Goal: Navigation & Orientation: Find specific page/section

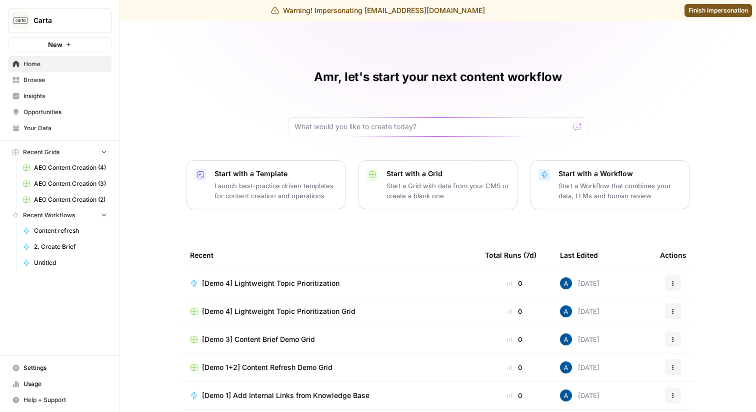
click at [41, 95] on span "Insights" at bounding box center [66, 96] width 84 height 9
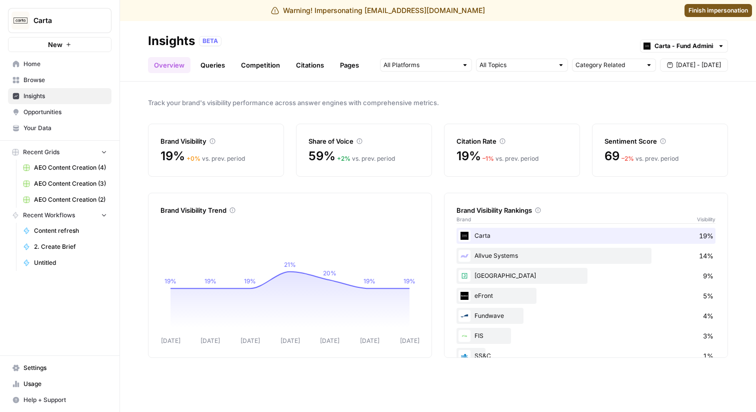
click at [216, 61] on link "Queries" at bounding box center [213, 65] width 37 height 16
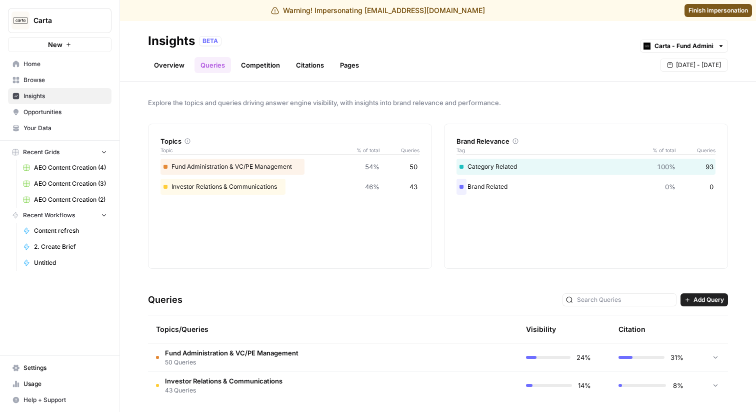
scroll to position [4, 0]
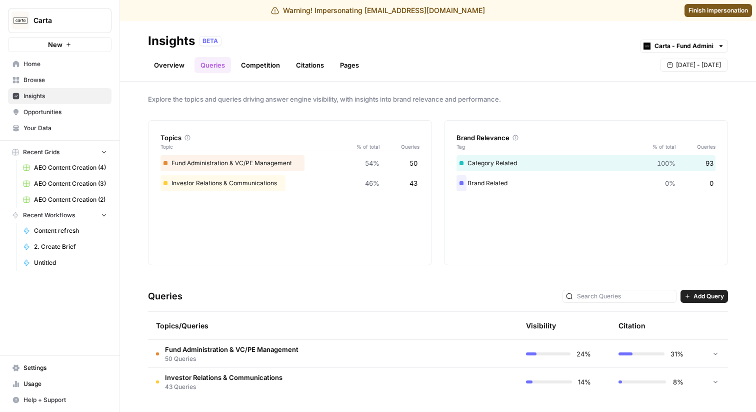
click at [254, 69] on link "Competition" at bounding box center [260, 65] width 51 height 16
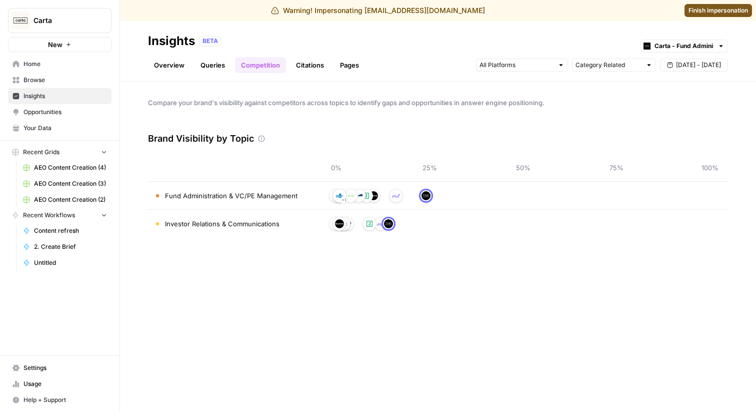
click at [313, 67] on link "Citations" at bounding box center [310, 65] width 40 height 16
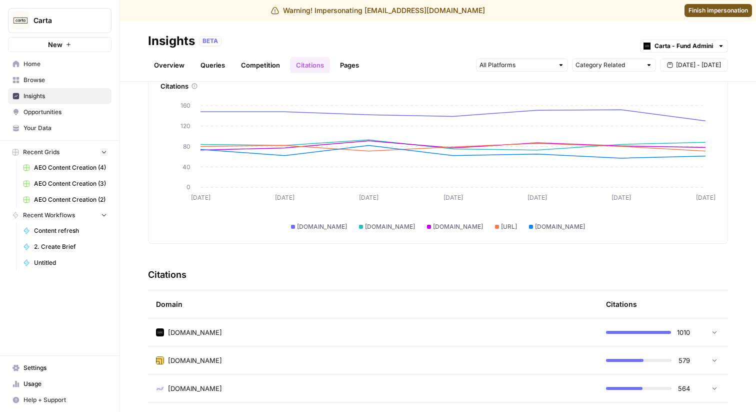
scroll to position [46, 0]
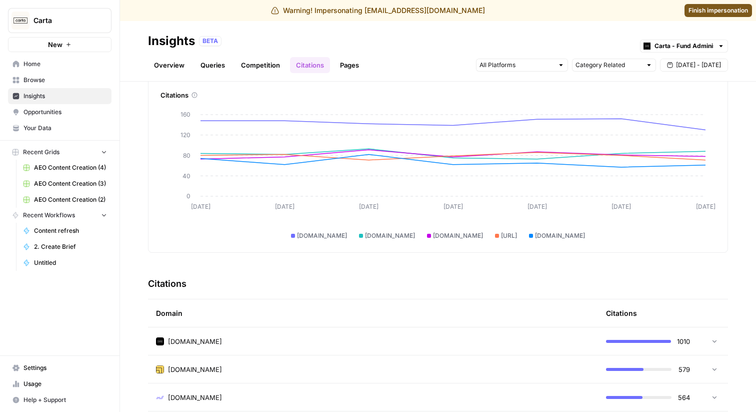
click at [345, 69] on link "Pages" at bounding box center [349, 65] width 31 height 16
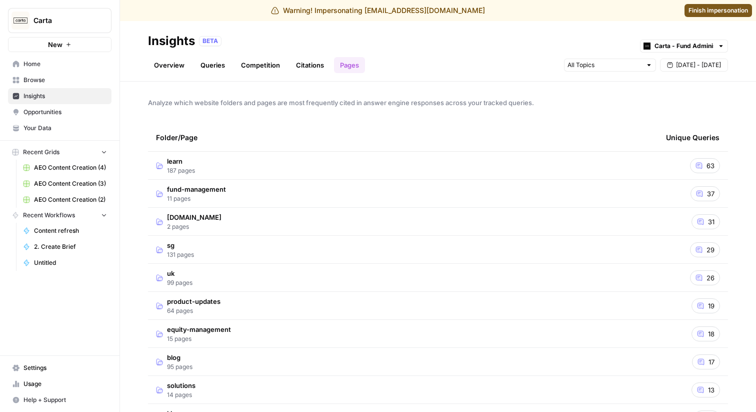
click at [297, 169] on td "learn 187 pages" at bounding box center [403, 166] width 510 height 28
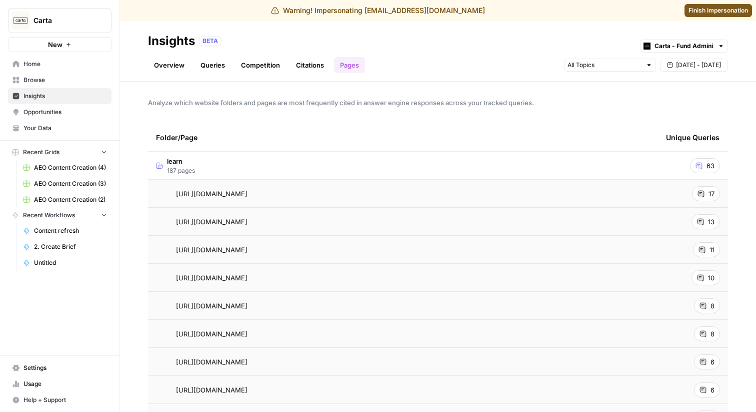
click at [290, 166] on td "learn 187 pages" at bounding box center [403, 166] width 510 height 28
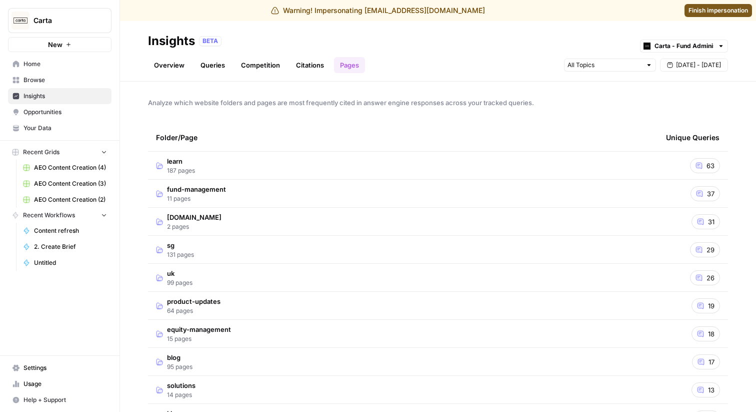
click at [267, 228] on td "[DOMAIN_NAME] 2 pages" at bounding box center [403, 222] width 510 height 28
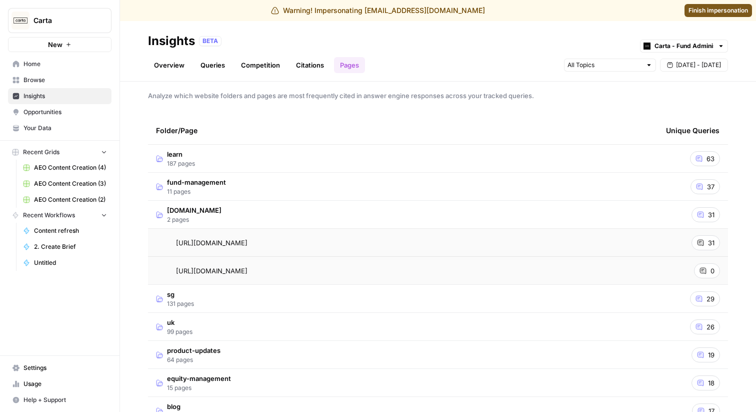
scroll to position [8, 0]
click at [262, 213] on td "[DOMAIN_NAME] 2 pages" at bounding box center [403, 214] width 510 height 28
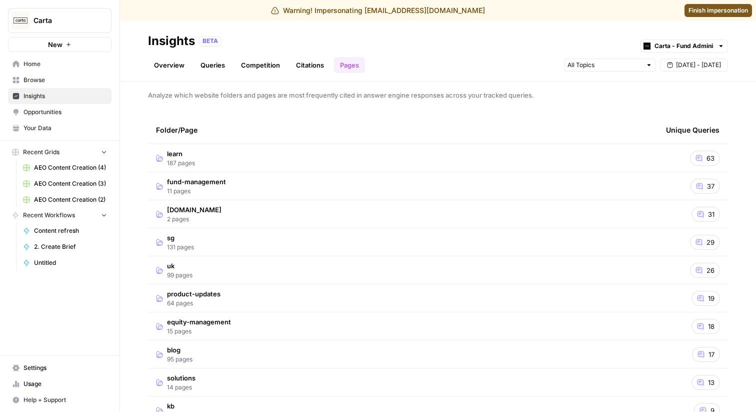
click at [262, 213] on td "[DOMAIN_NAME] 2 pages" at bounding box center [403, 214] width 510 height 28
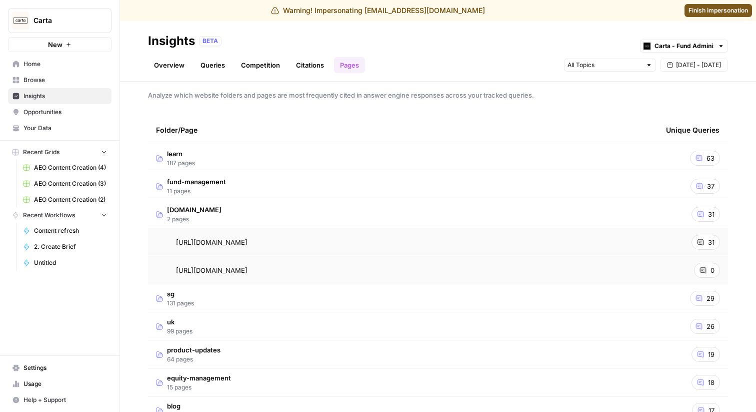
click at [262, 213] on td "[DOMAIN_NAME] 2 pages" at bounding box center [403, 214] width 510 height 28
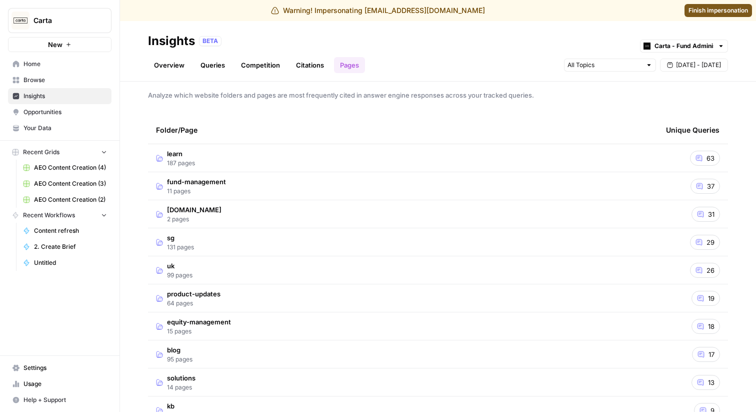
click at [261, 181] on td "fund-management 11 pages" at bounding box center [403, 186] width 510 height 28
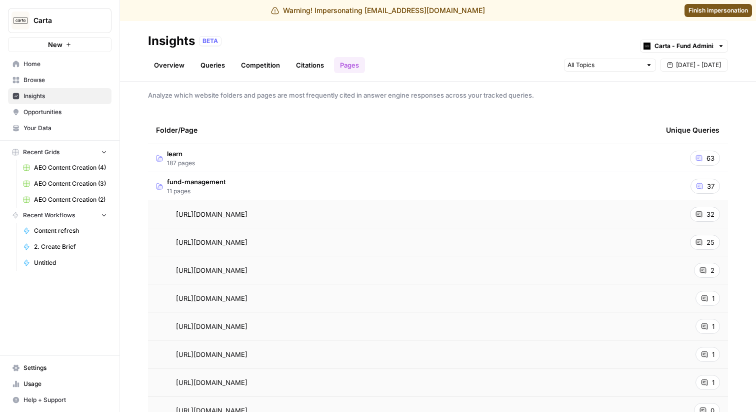
click at [261, 181] on td "fund-management 11 pages" at bounding box center [403, 186] width 510 height 28
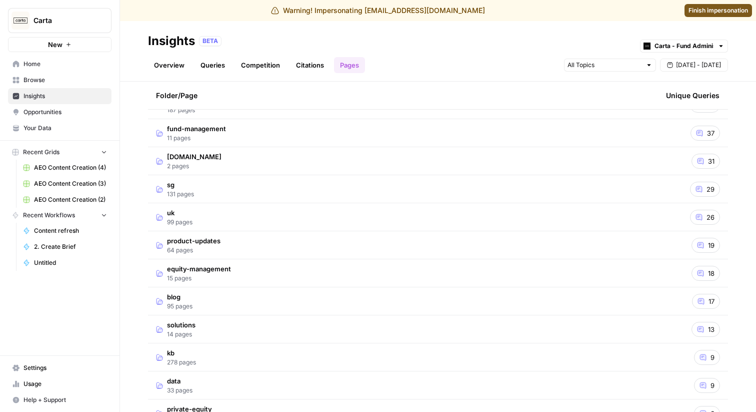
scroll to position [0, 0]
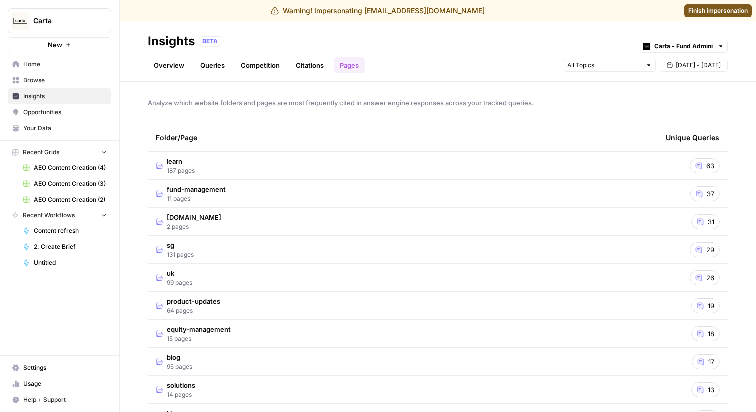
click at [247, 162] on td "learn 187 pages" at bounding box center [403, 166] width 510 height 28
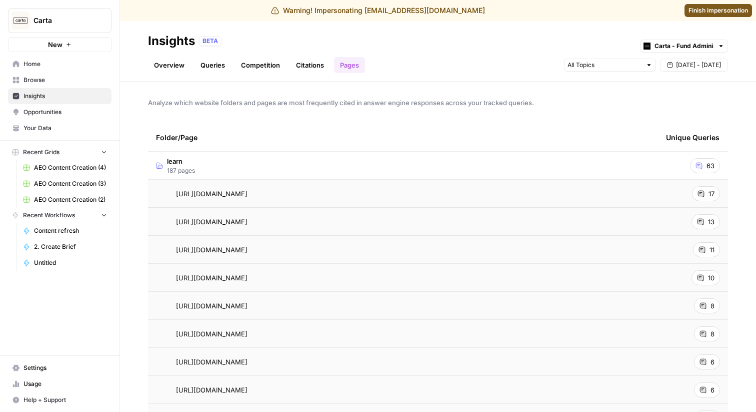
click at [231, 159] on td "learn 187 pages" at bounding box center [403, 166] width 510 height 28
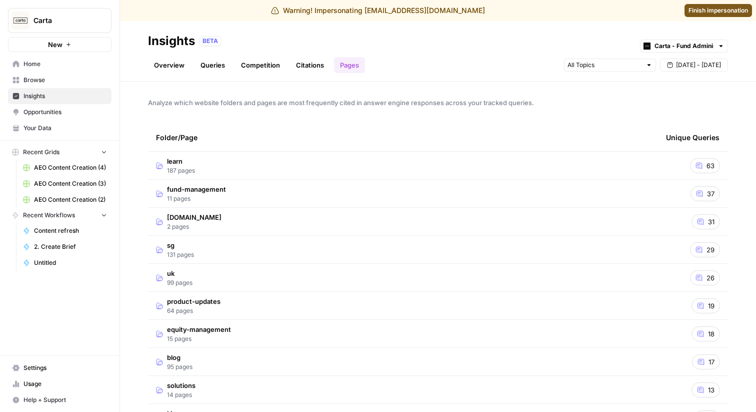
click at [306, 58] on link "Citations" at bounding box center [310, 65] width 40 height 16
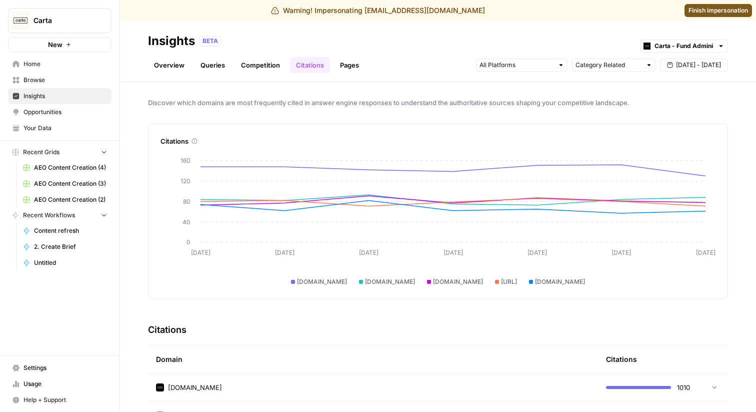
click at [257, 64] on link "Competition" at bounding box center [260, 65] width 51 height 16
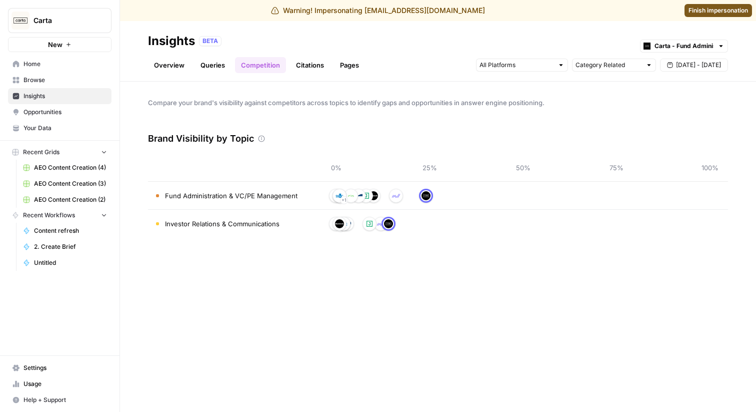
click at [209, 62] on link "Queries" at bounding box center [213, 65] width 37 height 16
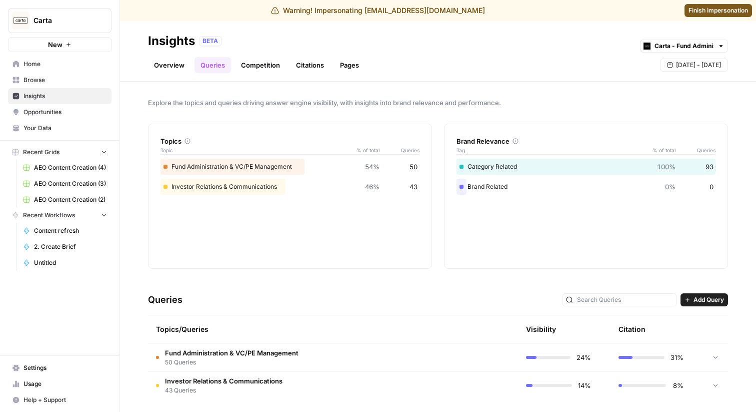
click at [169, 66] on link "Overview" at bounding box center [169, 65] width 43 height 16
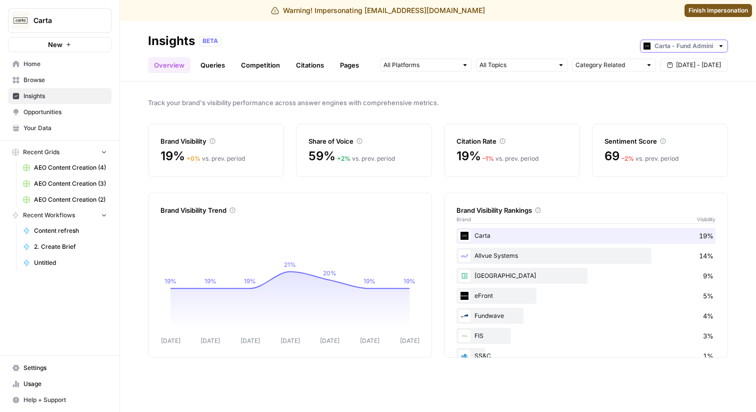
click at [693, 45] on input "text" at bounding box center [684, 46] width 59 height 10
click at [664, 81] on span "Carta - Cap Table" at bounding box center [688, 82] width 56 height 10
type input "Carta - Cap Table"
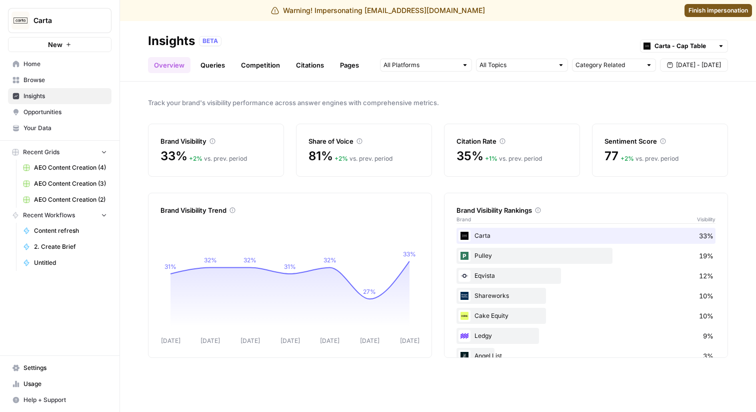
click at [215, 71] on link "Queries" at bounding box center [213, 65] width 37 height 16
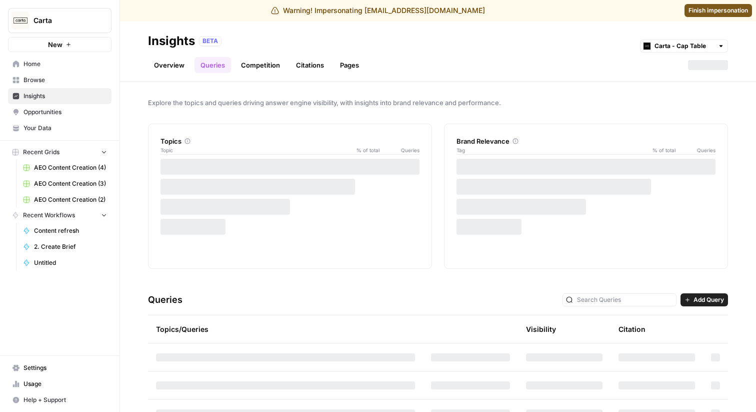
click at [706, 13] on span "Finish impersonation" at bounding box center [719, 10] width 60 height 9
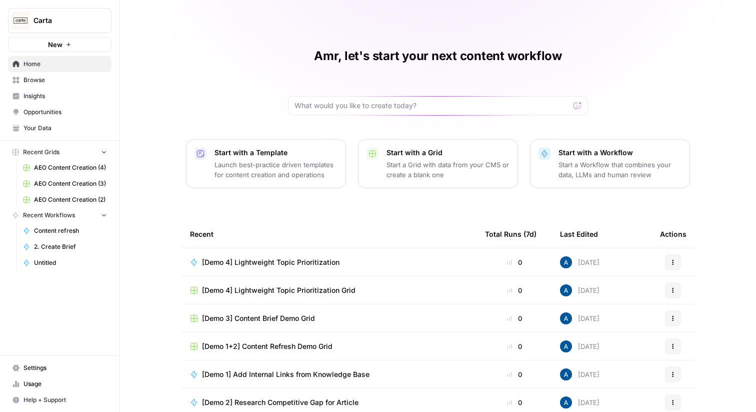
click at [54, 25] on span "Carta" at bounding box center [64, 21] width 61 height 10
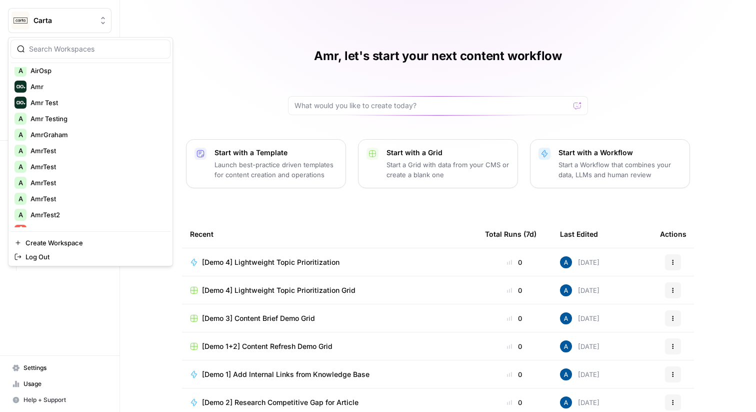
scroll to position [754, 0]
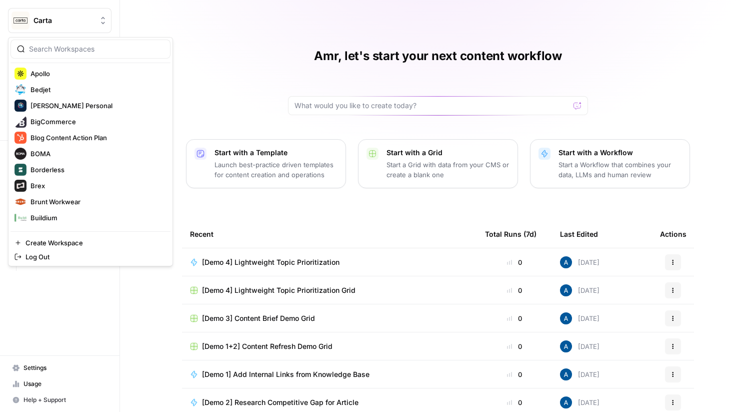
click at [67, 329] on div "Carta New Home Browse Insights Opportunities Your Data Recent Grids AEO Content…" at bounding box center [60, 206] width 120 height 412
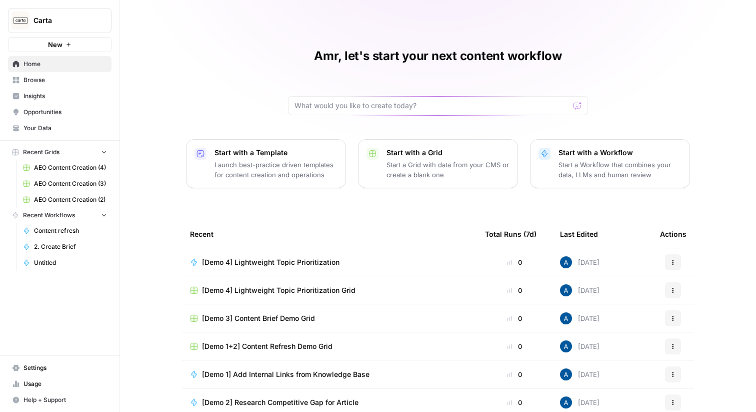
click at [76, 18] on span "Carta" at bounding box center [64, 21] width 61 height 10
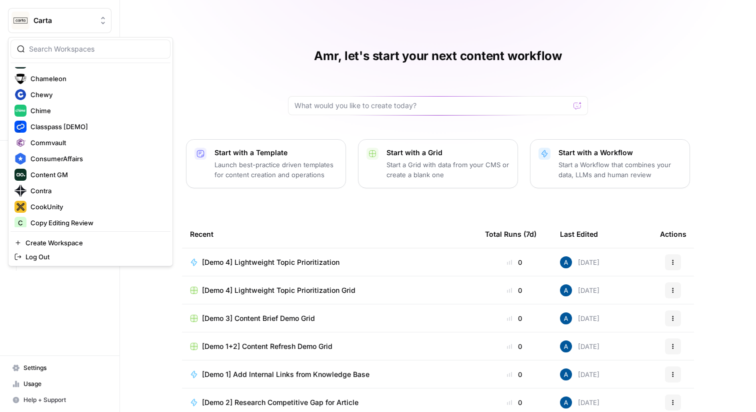
scroll to position [1347, 0]
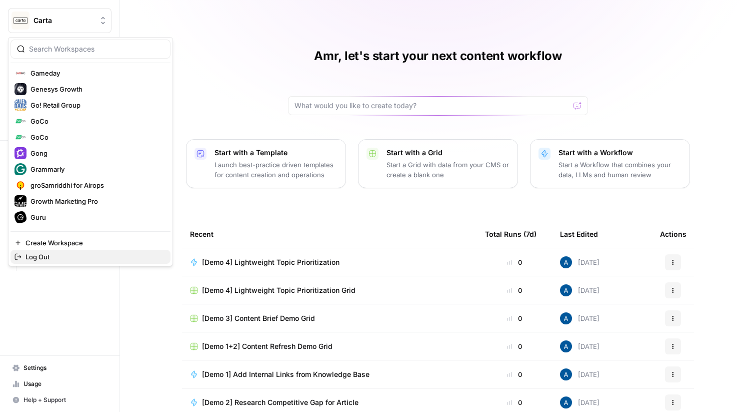
click at [57, 256] on span "Log Out" at bounding box center [94, 257] width 137 height 10
